Goal: Check status: Check status

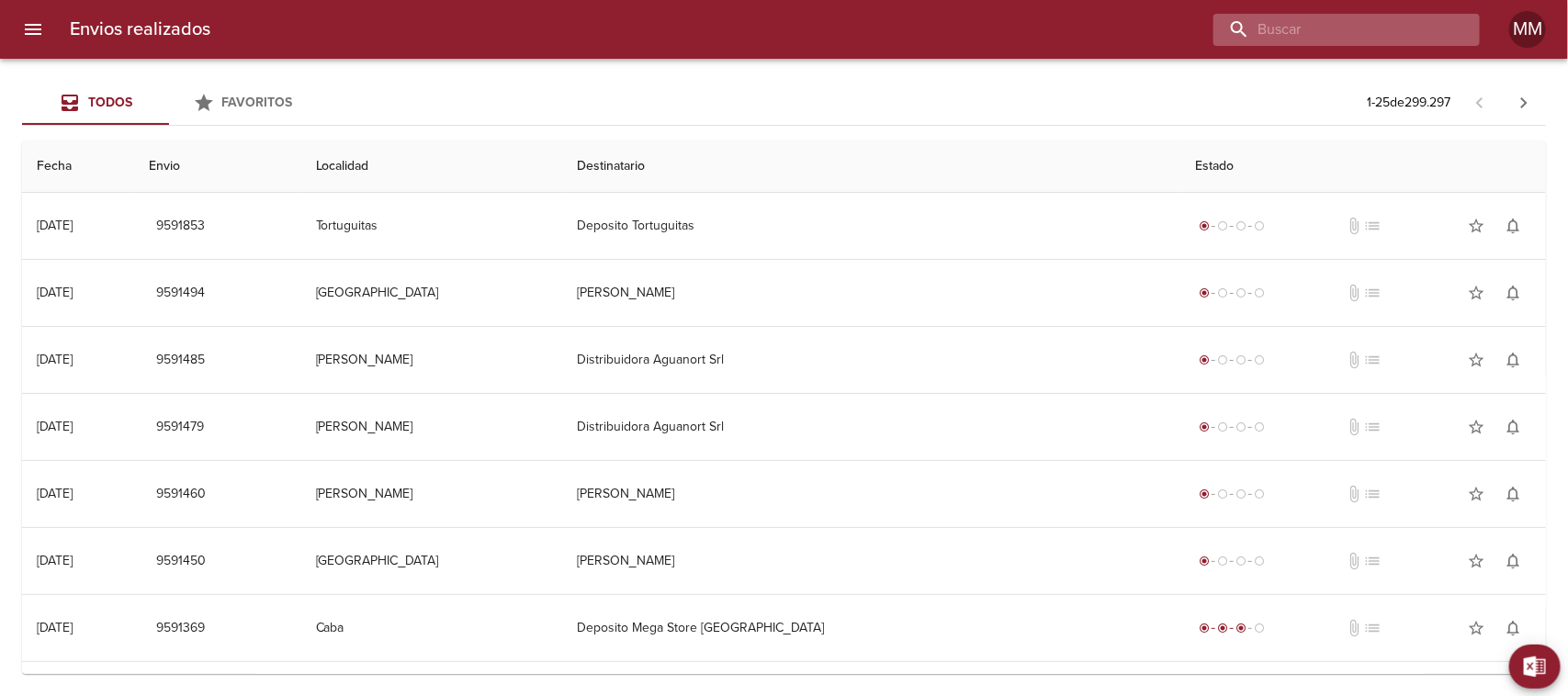
click at [1394, 34] on input "buscar" at bounding box center [1330, 29] width 235 height 32
paste input "[PERSON_NAME]"
type input "[PERSON_NAME]"
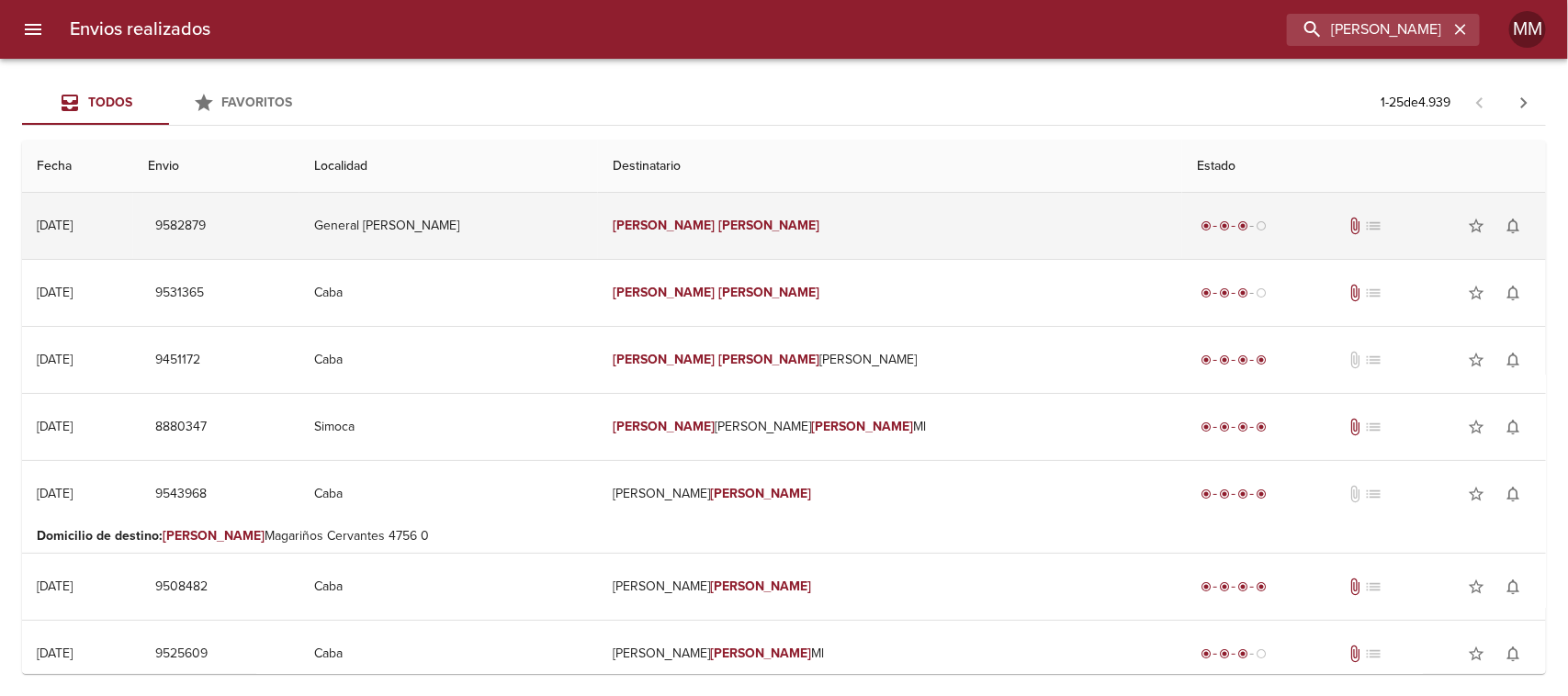
click at [693, 221] on td "[PERSON_NAME]" at bounding box center [890, 226] width 585 height 66
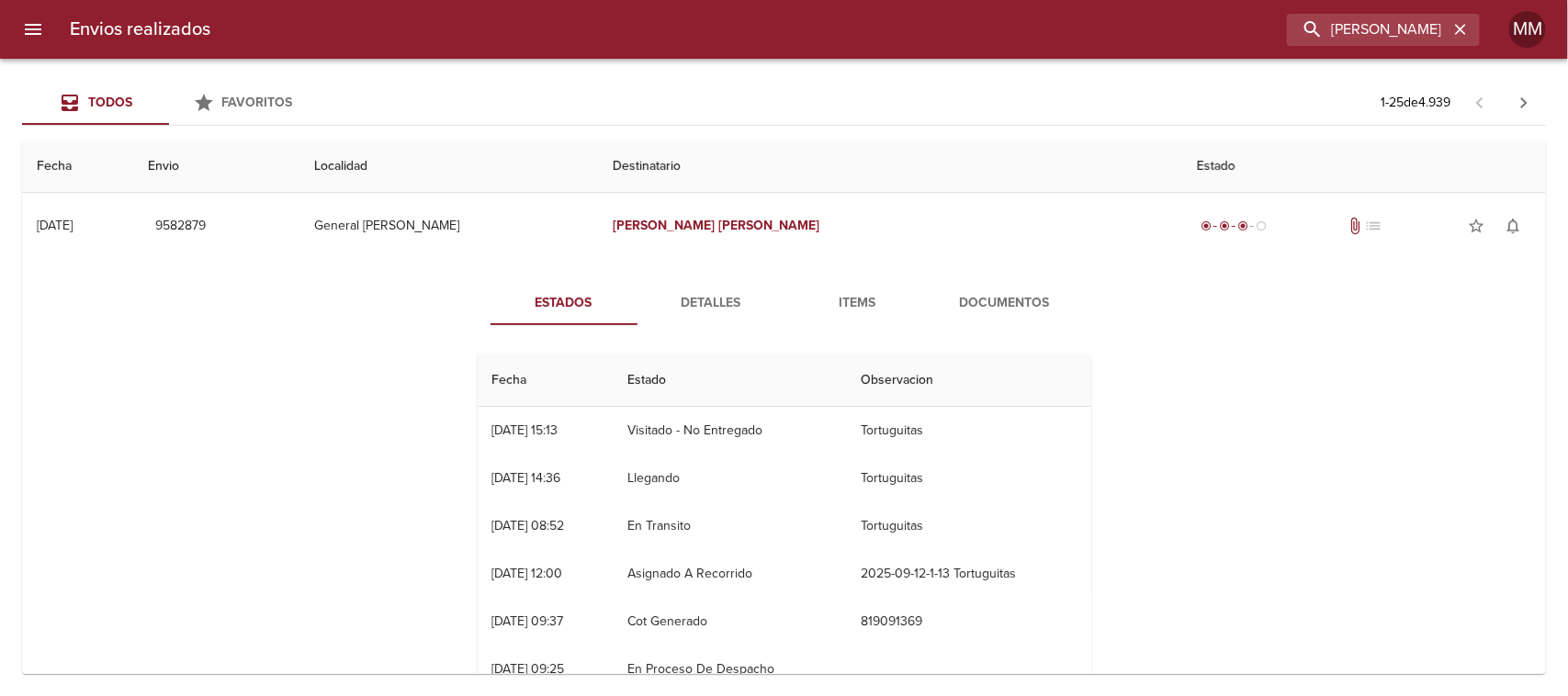
click at [986, 300] on span "Documentos" at bounding box center [1004, 304] width 125 height 23
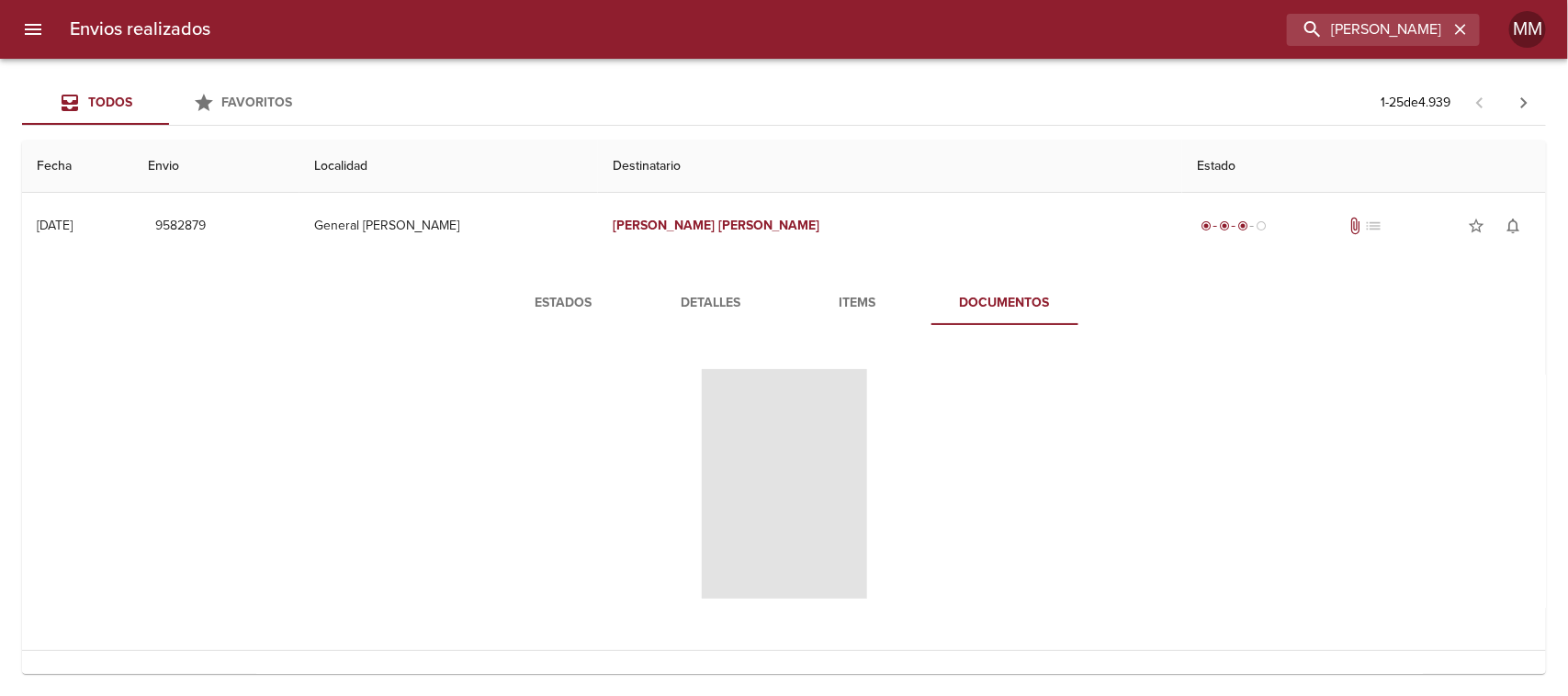
click at [685, 298] on span "Detalles" at bounding box center [711, 304] width 125 height 23
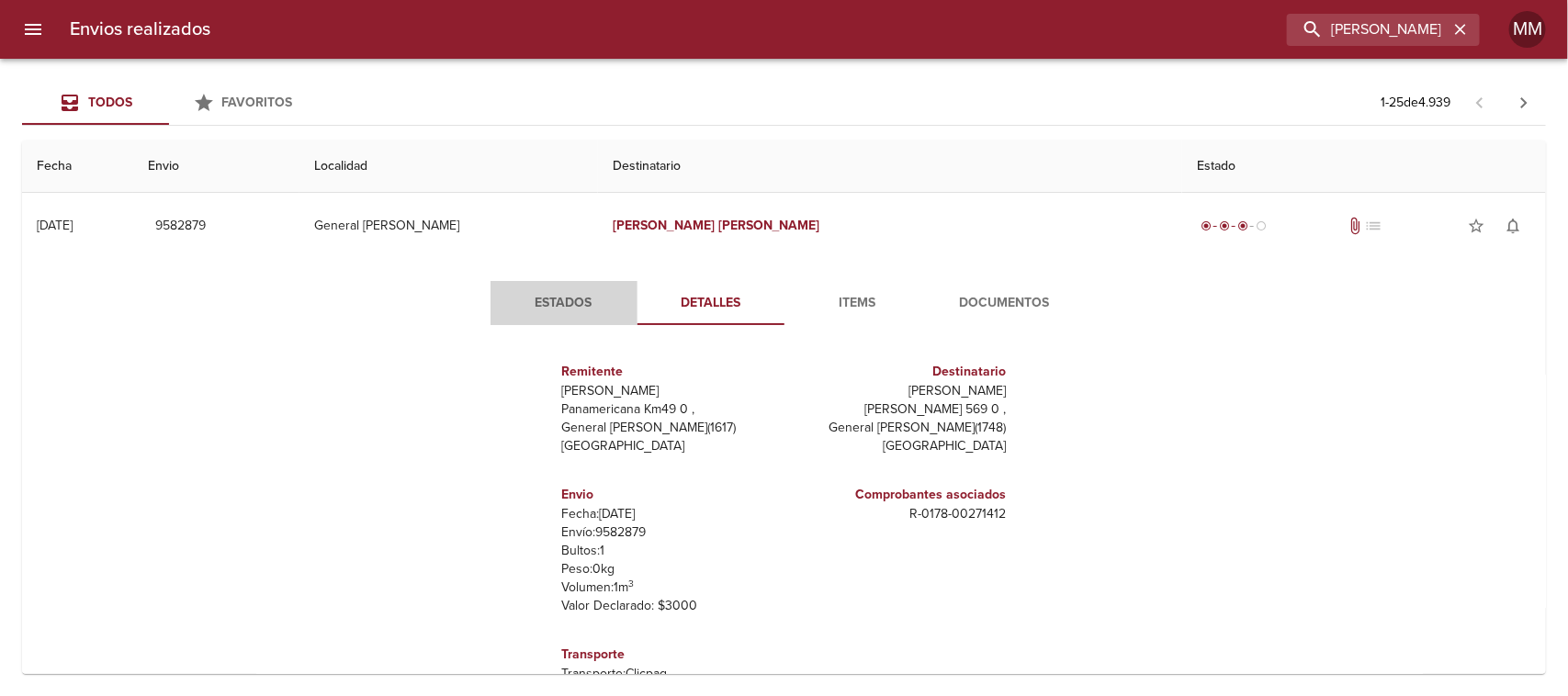
click at [557, 312] on span "Estados" at bounding box center [564, 304] width 125 height 23
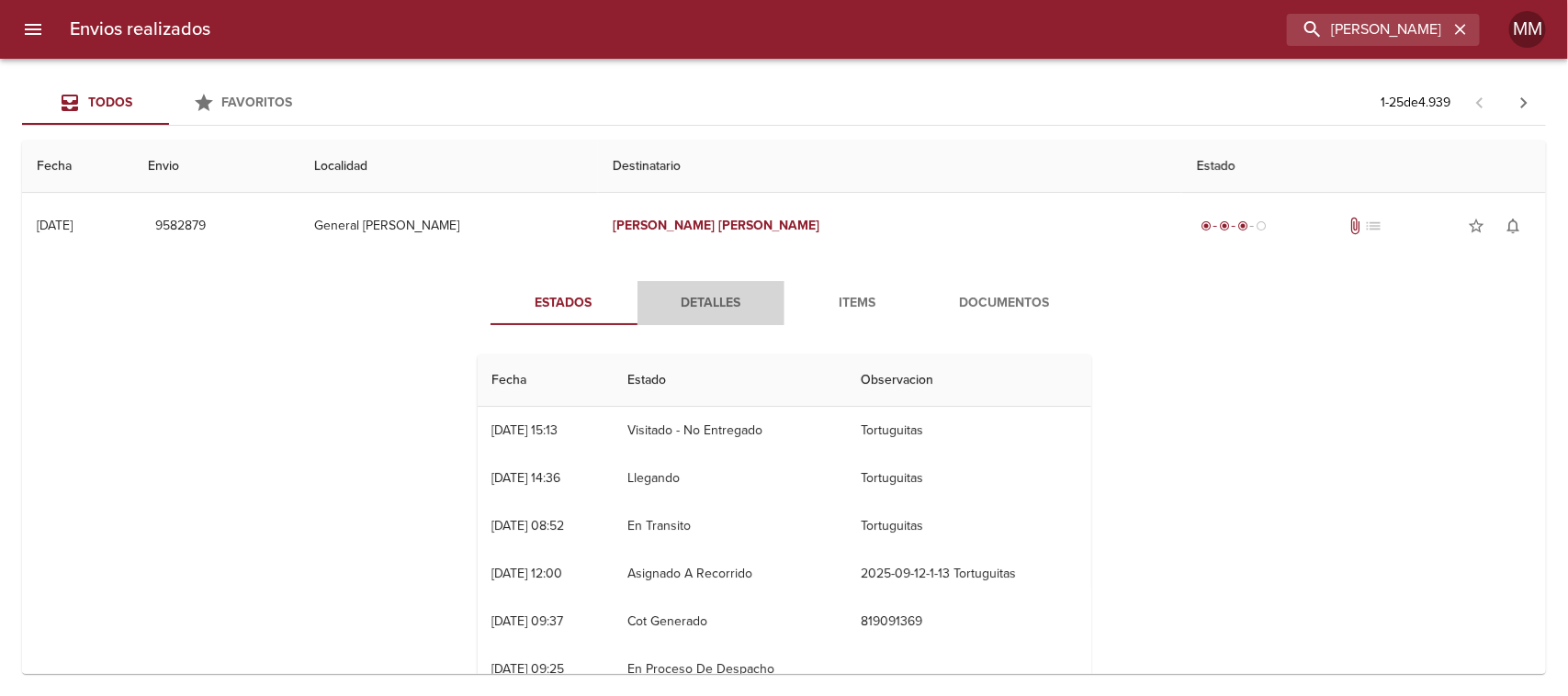
click at [690, 305] on span "Detalles" at bounding box center [711, 304] width 125 height 23
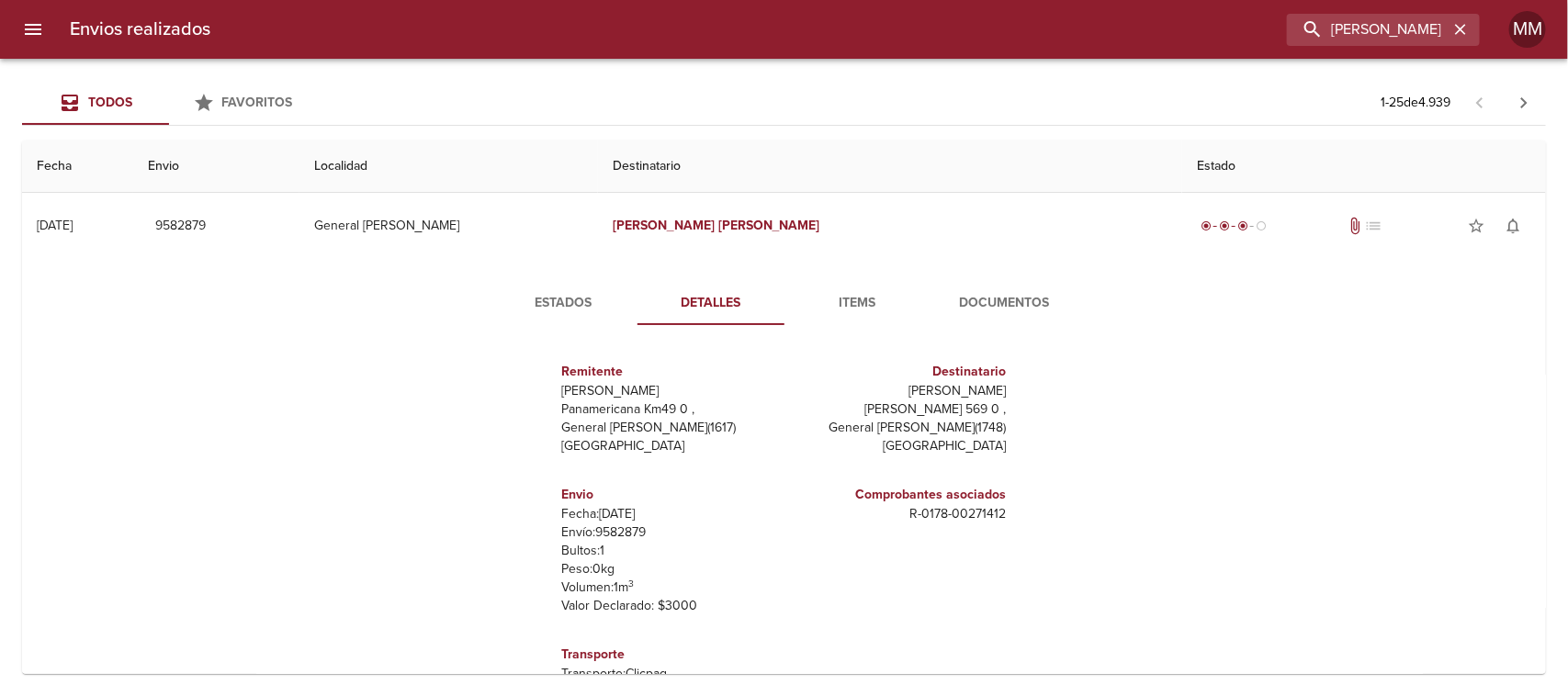
click at [635, 532] on p "Envío: 9582879" at bounding box center [669, 532] width 215 height 19
copy p "9582879"
drag, startPoint x: 895, startPoint y: 513, endPoint x: 1010, endPoint y: 520, distance: 115.2
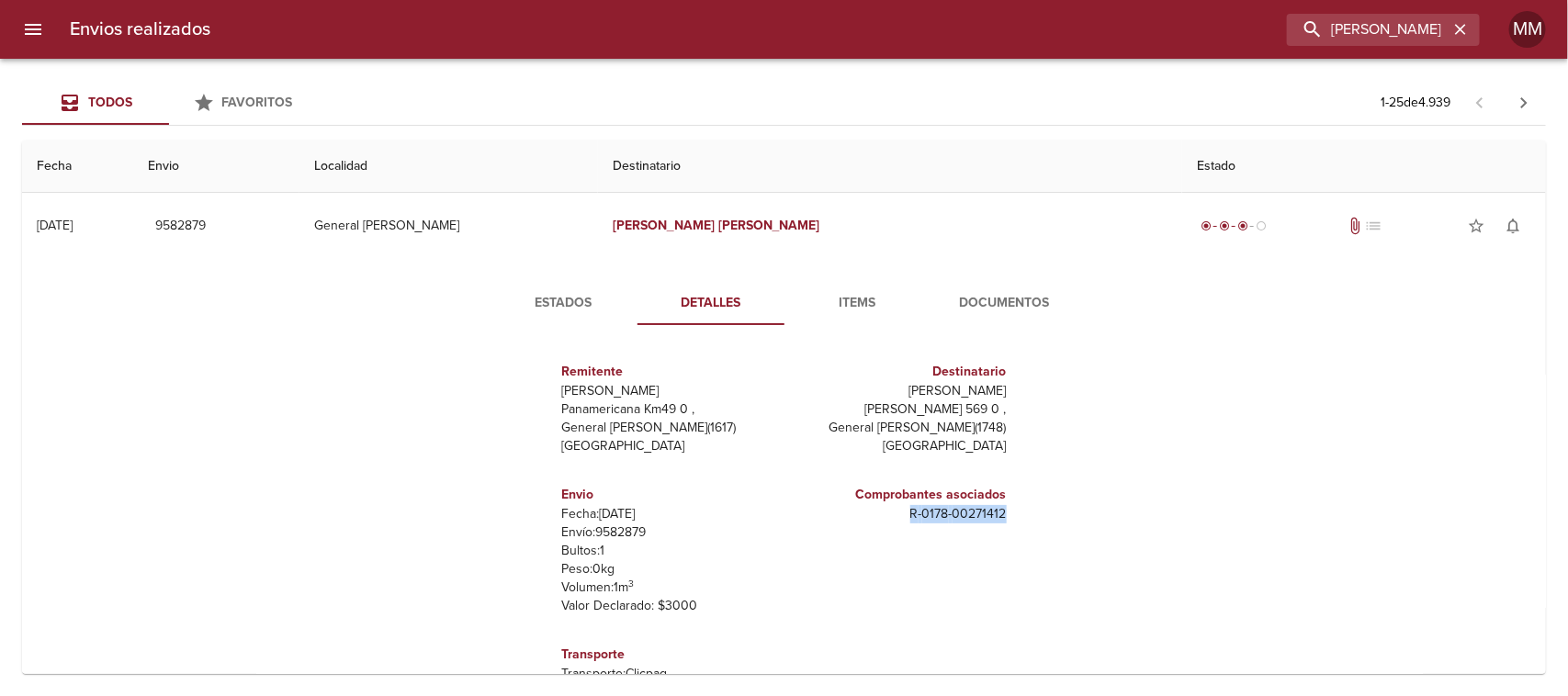
click at [1010, 520] on div "Remitente Wamaro Tortuguitas Panamericana Km49 0 , General [PERSON_NAME] ( 1617…" at bounding box center [784, 522] width 628 height 366
copy p "R - 0178 - 00271412"
drag, startPoint x: 892, startPoint y: 382, endPoint x: 1038, endPoint y: 382, distance: 146.0
click at [1029, 382] on div "Remitente Wamaro Tortuguitas Panamericana Km49 0 , General [PERSON_NAME] ( 1617…" at bounding box center [784, 522] width 628 height 366
copy p "[PERSON_NAME]"
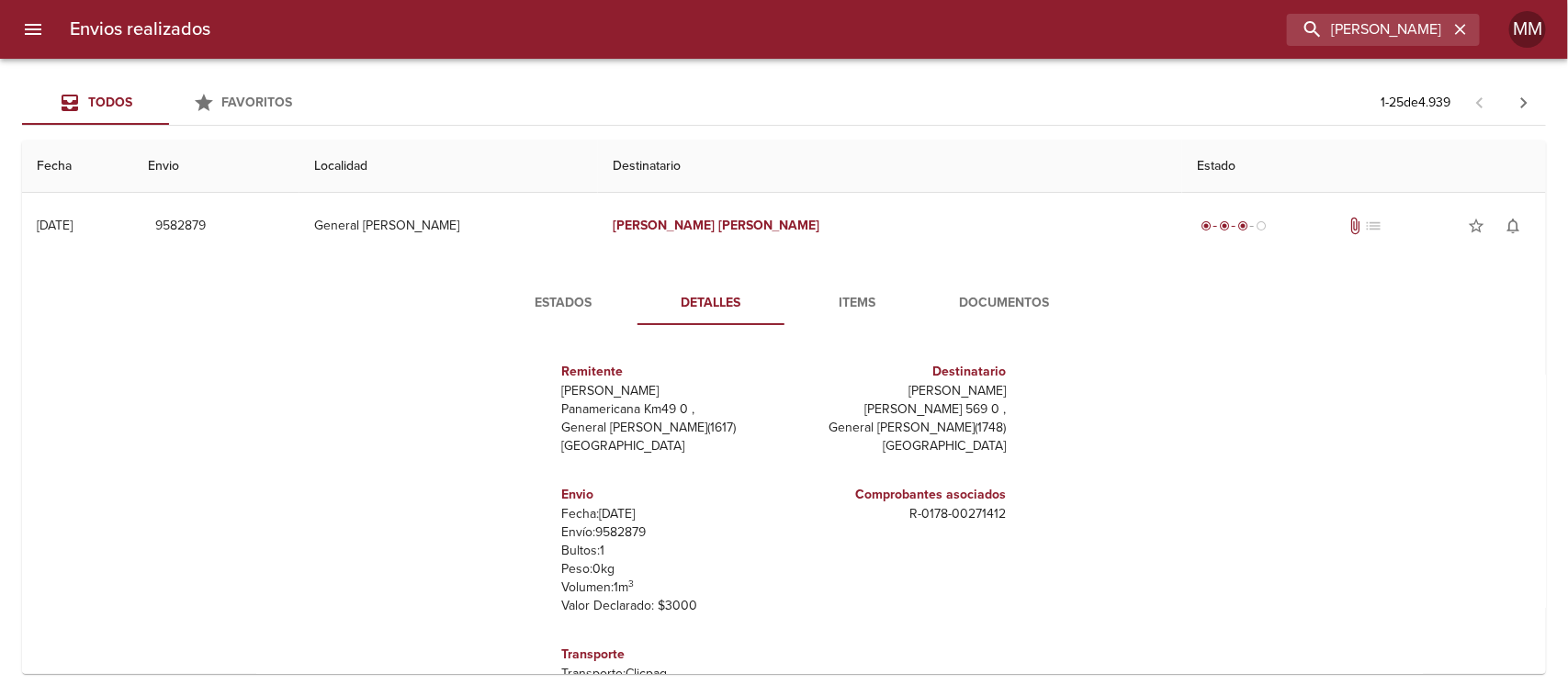
click at [534, 326] on div "Estados Detalles Items Documentos Remitente Wamaro Tortuguitas Panamericana Km4…" at bounding box center [784, 492] width 661 height 424
click at [545, 309] on span "Estados" at bounding box center [564, 304] width 125 height 23
